Goal: Information Seeking & Learning: Learn about a topic

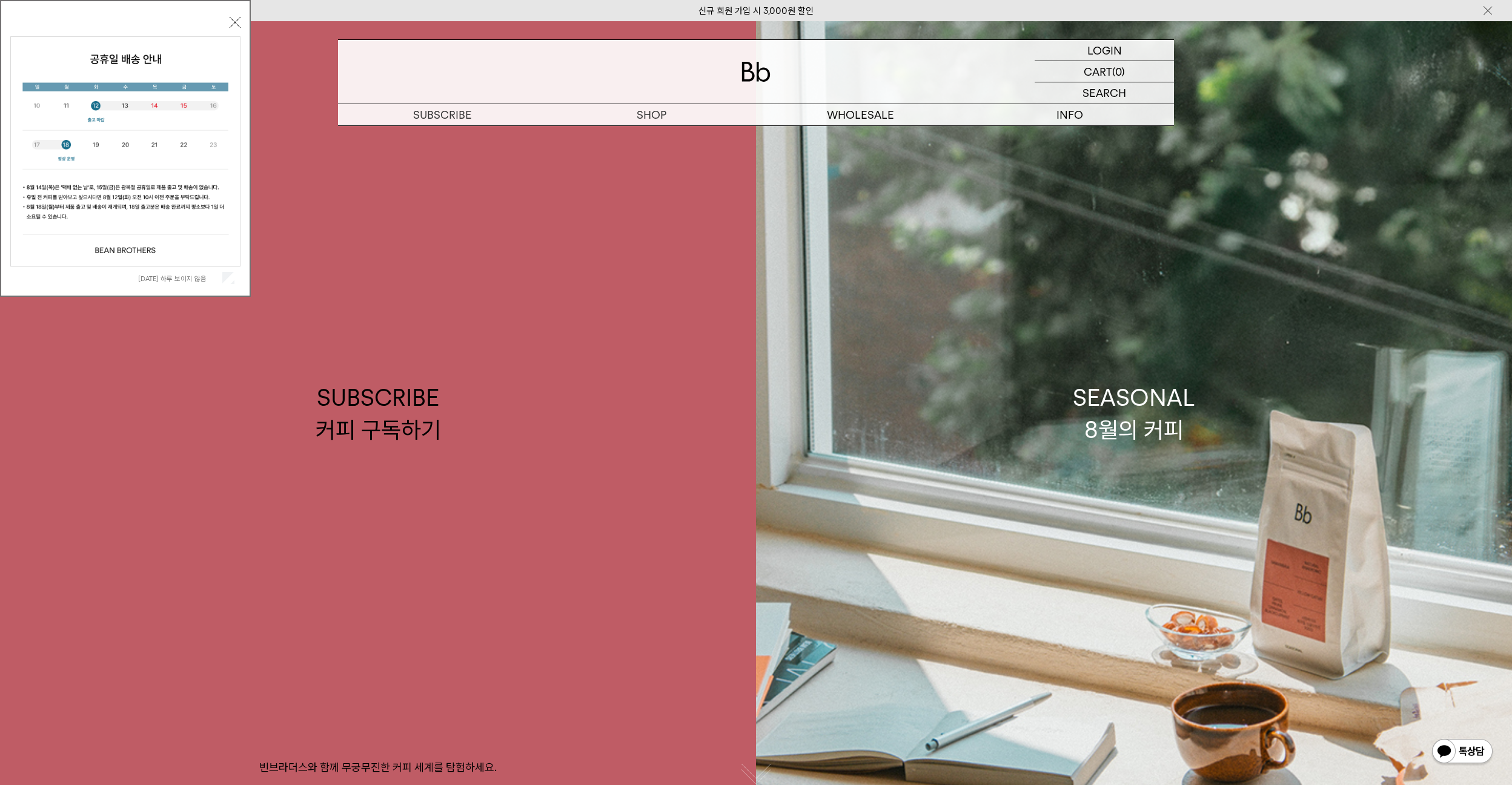
click at [234, 24] on button "닫기" at bounding box center [235, 22] width 11 height 11
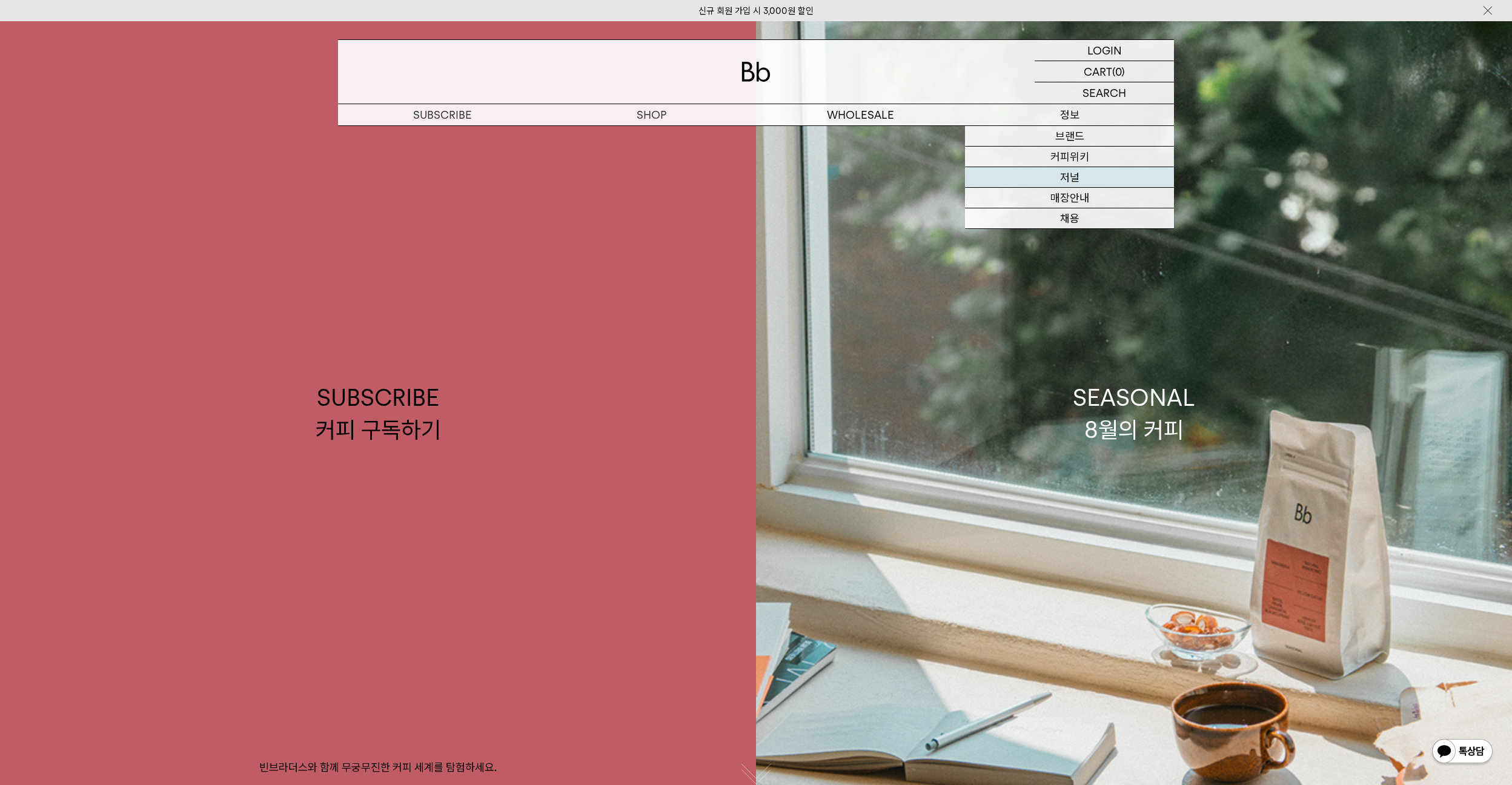
click at [1070, 179] on link "저널" at bounding box center [1070, 177] width 209 height 21
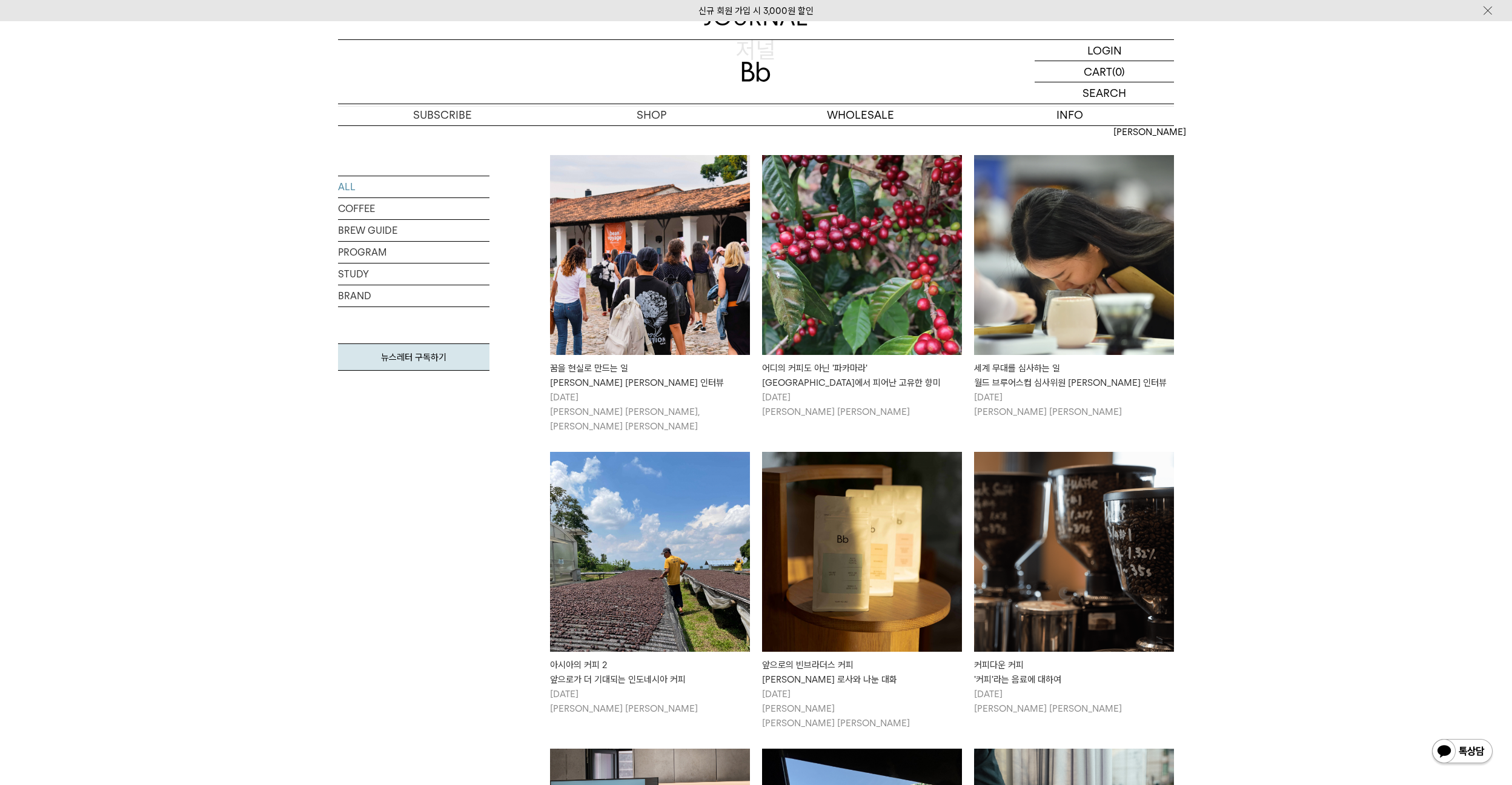
scroll to position [182, 0]
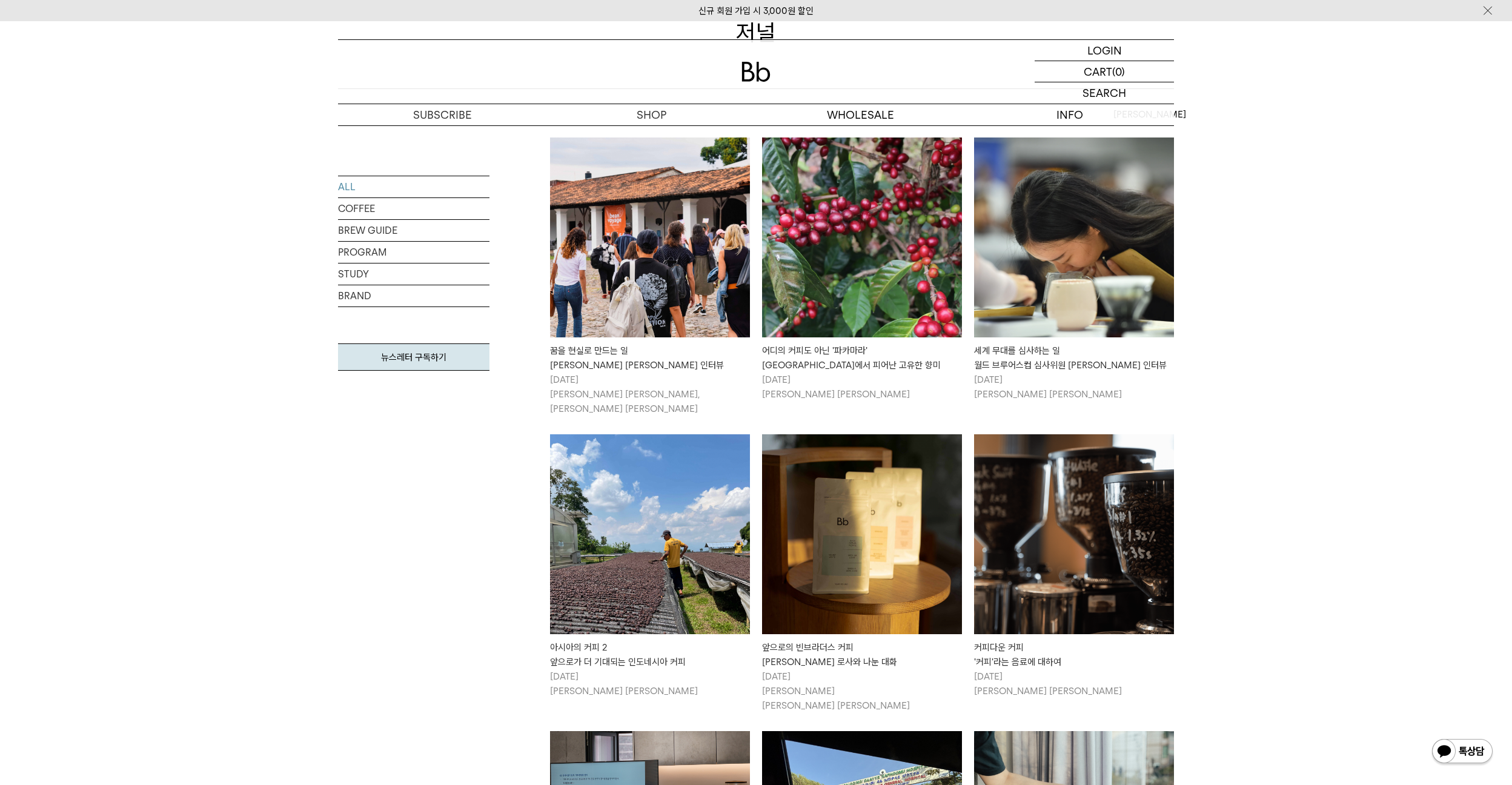
click at [624, 366] on div "꿈을 현실로 만드는 일 [PERSON_NAME] [PERSON_NAME] 인터뷰" at bounding box center [650, 358] width 200 height 29
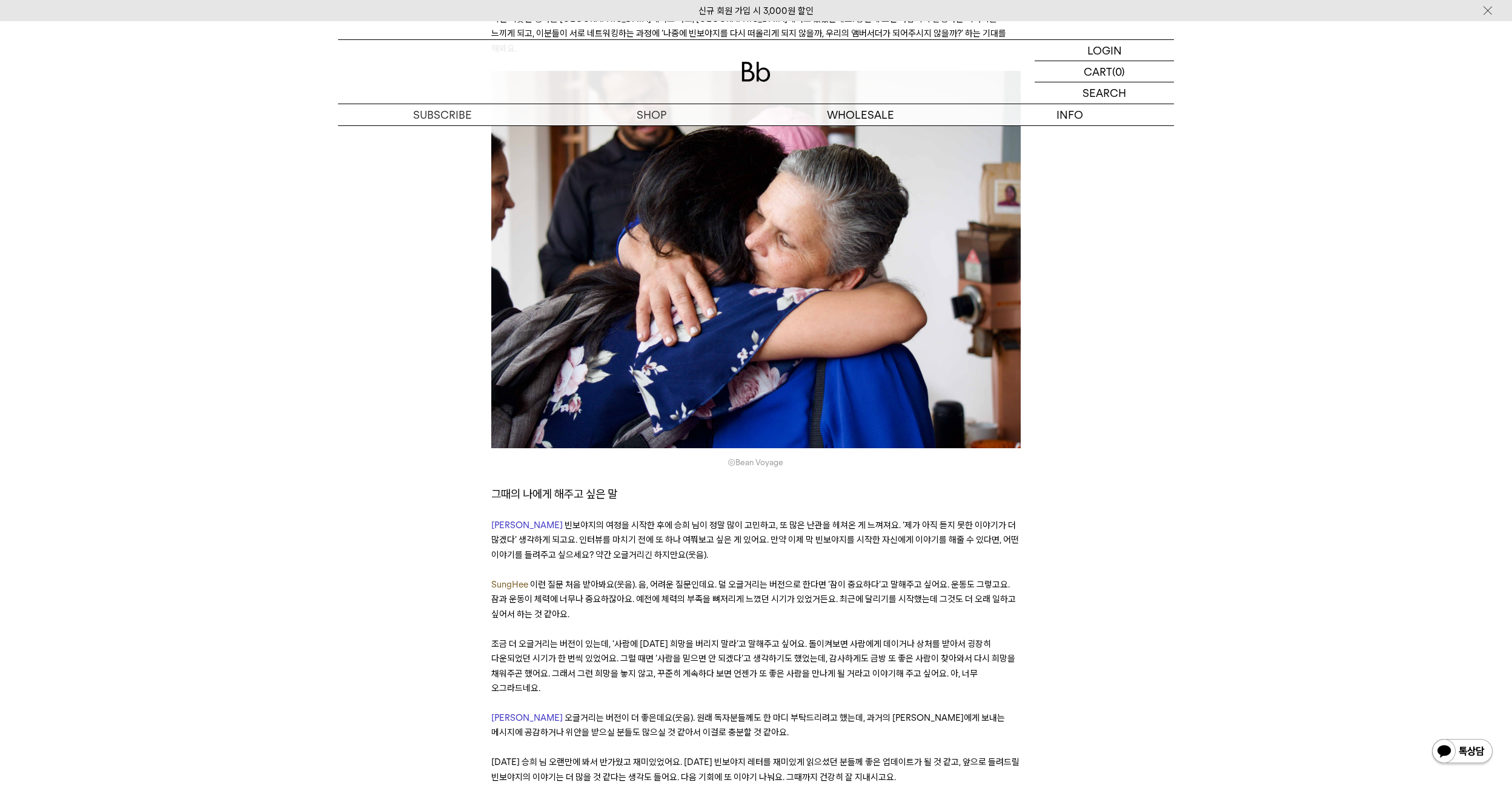
scroll to position [10719, 0]
